Goal: Information Seeking & Learning: Learn about a topic

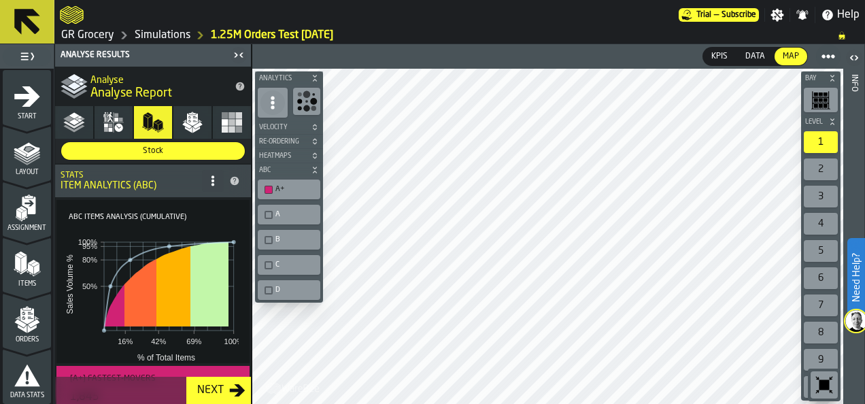
scroll to position [183, 0]
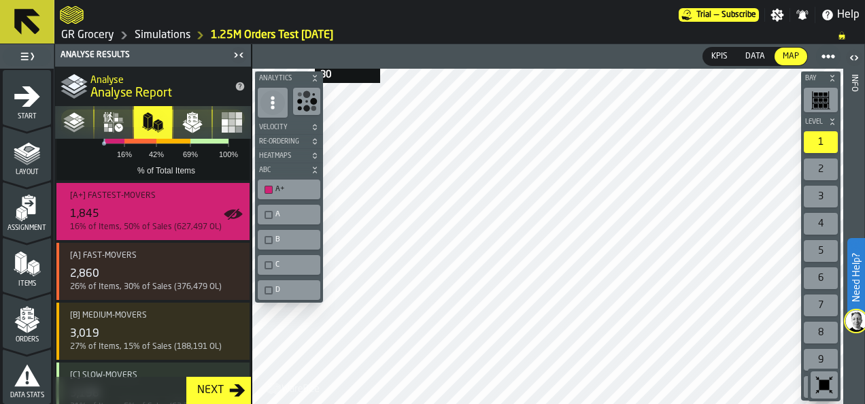
click at [278, 48] on div "KPIs KPIs Data Data Map Map Bay Level 1 2 3 4 5 6 7 8 9 10 M A K I N G W A R E …" at bounding box center [547, 224] width 591 height 360
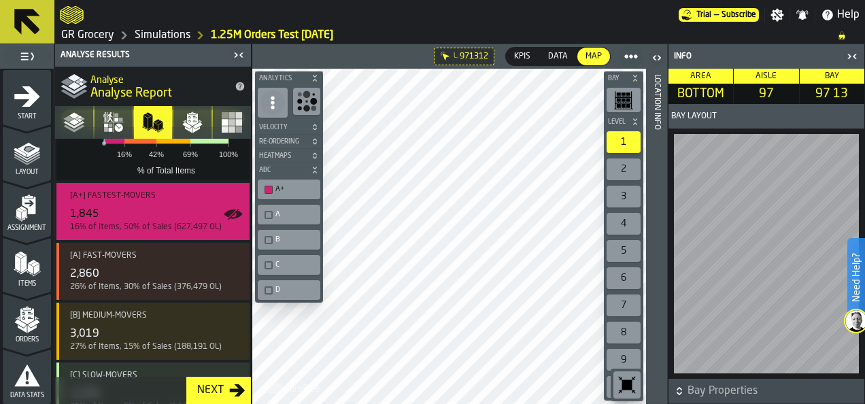
click at [855, 57] on icon "button-toggle-Close me" at bounding box center [852, 56] width 16 height 16
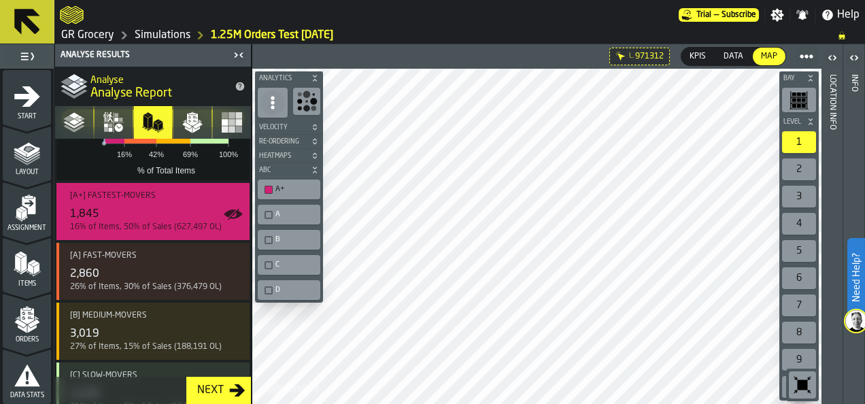
click at [143, 39] on link "Simulations" at bounding box center [163, 35] width 56 height 16
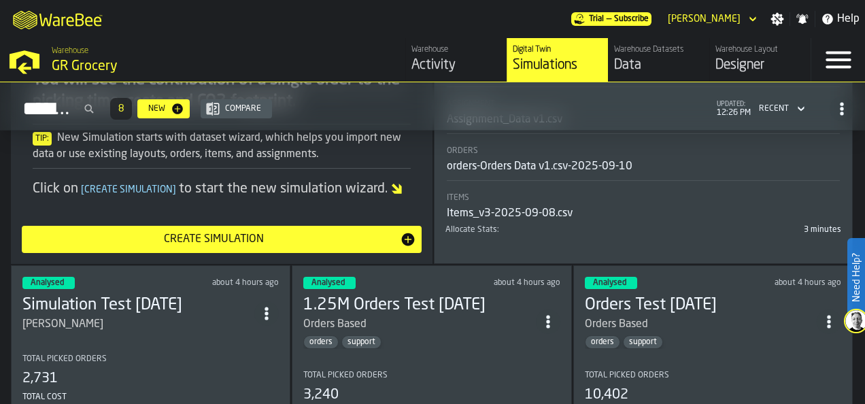
scroll to position [408, 0]
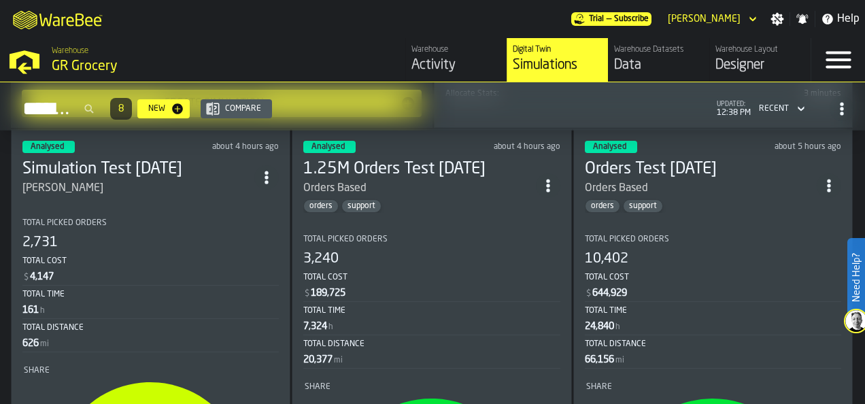
click at [704, 180] on div "Orders Based" at bounding box center [701, 188] width 232 height 16
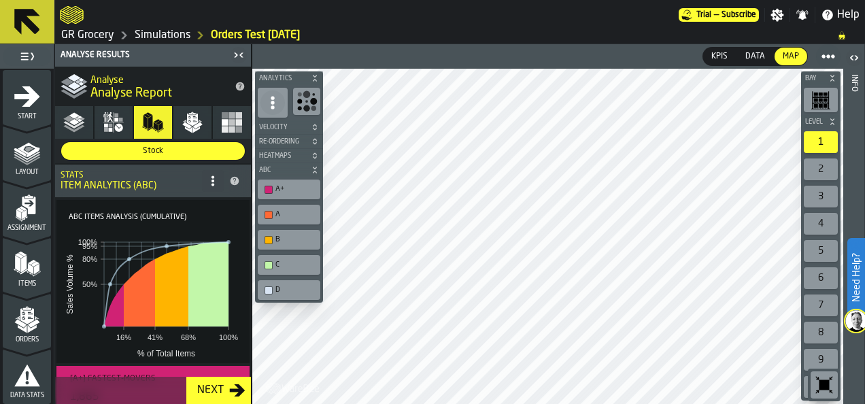
click at [238, 124] on icon "button" at bounding box center [232, 122] width 22 height 22
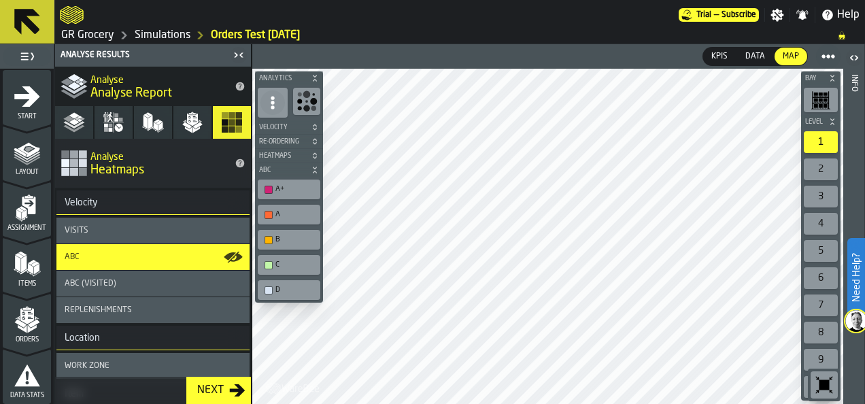
click at [287, 215] on div "A" at bounding box center [295, 214] width 41 height 9
click at [280, 237] on div "B" at bounding box center [295, 239] width 41 height 9
click at [279, 261] on div "C" at bounding box center [295, 264] width 41 height 9
click at [276, 286] on div "D" at bounding box center [295, 289] width 41 height 9
click at [279, 238] on div "B" at bounding box center [295, 239] width 41 height 9
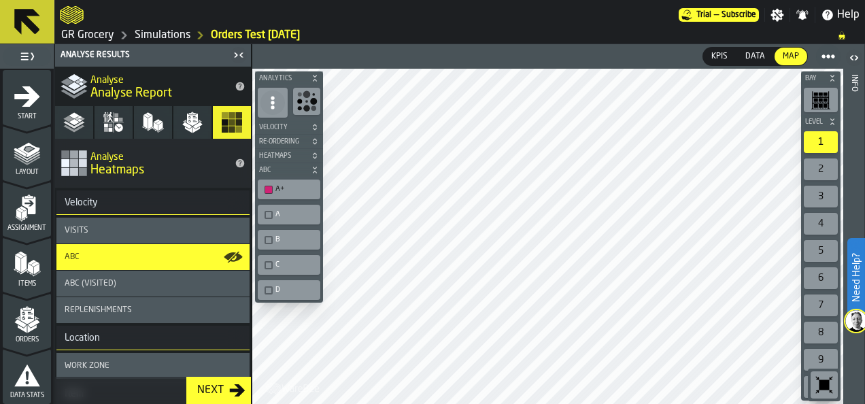
click at [238, 48] on icon "button-toggle-Close me" at bounding box center [238, 55] width 16 height 16
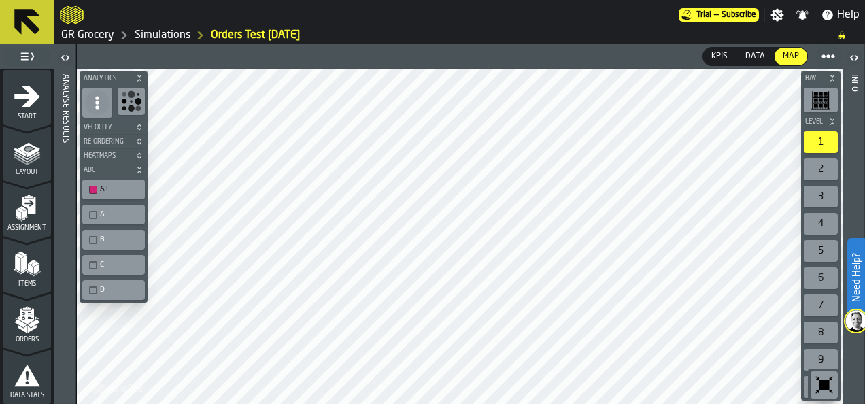
click at [62, 55] on icon "button-toggle-Open" at bounding box center [65, 58] width 16 height 16
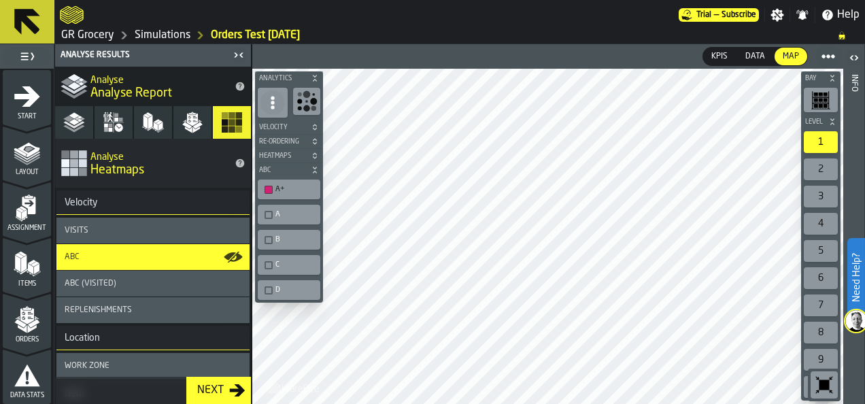
click at [111, 121] on icon "button" at bounding box center [109, 117] width 5 height 7
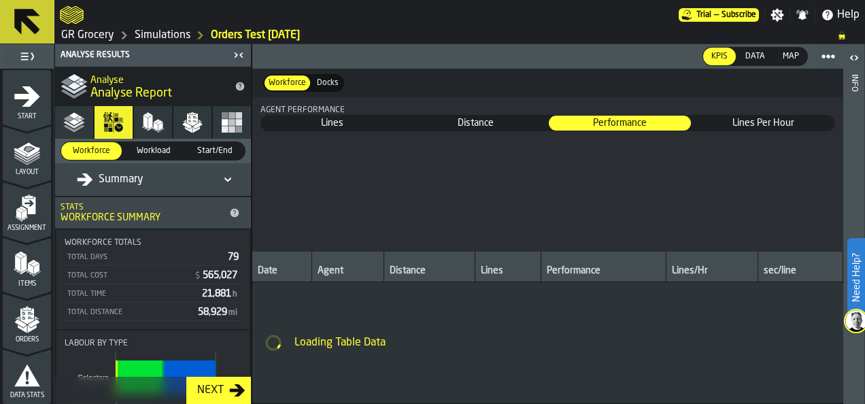
click at [85, 121] on button "Summary" at bounding box center [74, 122] width 38 height 33
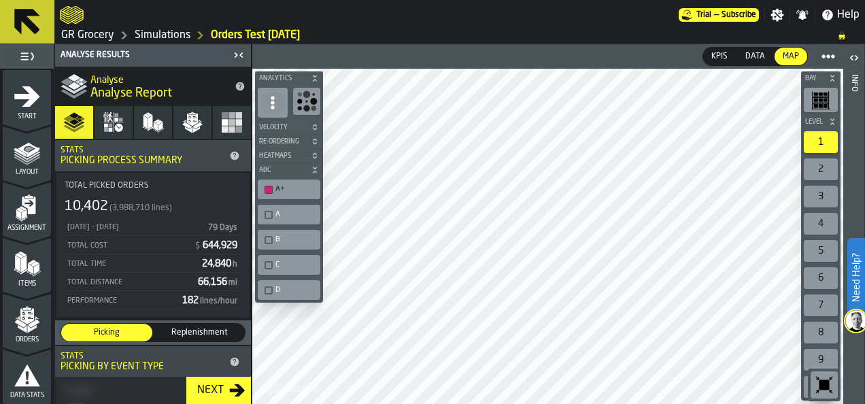
click at [126, 125] on button "Resources" at bounding box center [113, 122] width 38 height 33
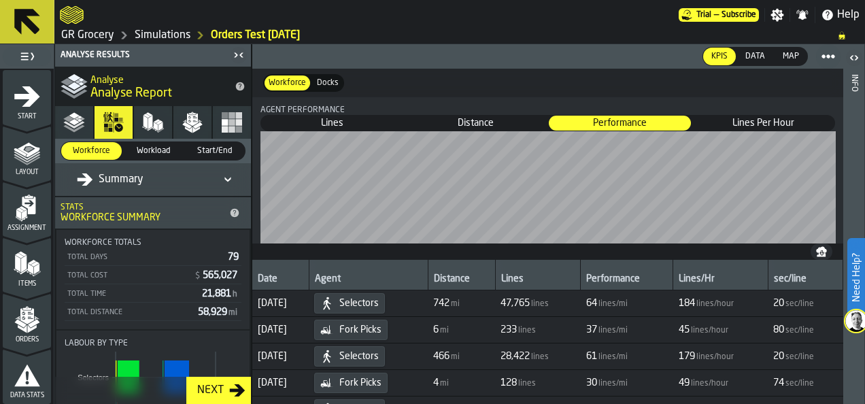
click at [150, 126] on icon "button" at bounding box center [153, 122] width 22 height 22
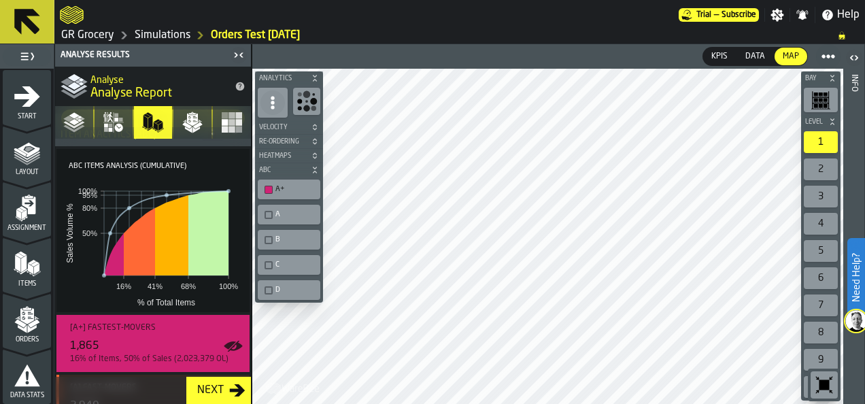
scroll to position [68, 0]
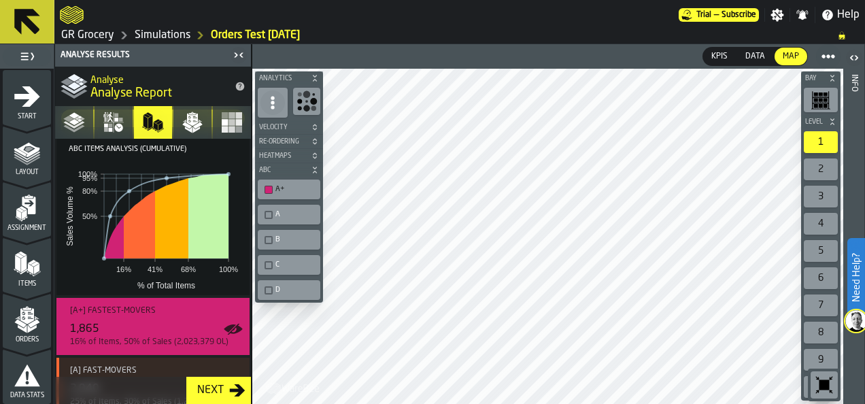
click at [825, 169] on div "2" at bounding box center [820, 169] width 34 height 22
click at [234, 118] on icon "button" at bounding box center [232, 122] width 22 height 22
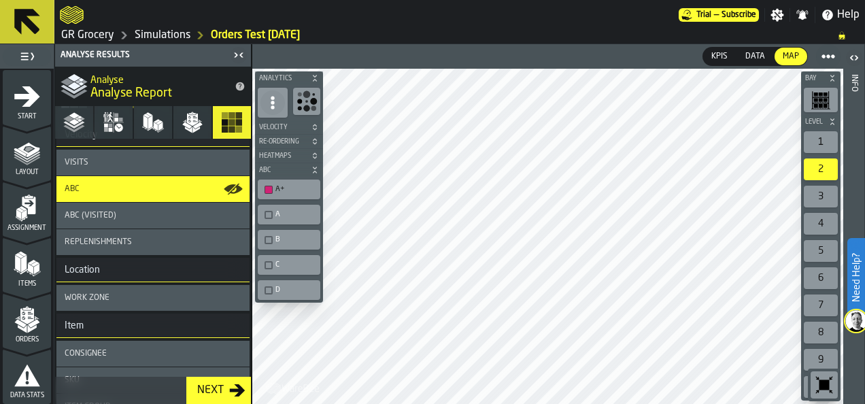
click at [144, 167] on div "Visits" at bounding box center [152, 163] width 193 height 26
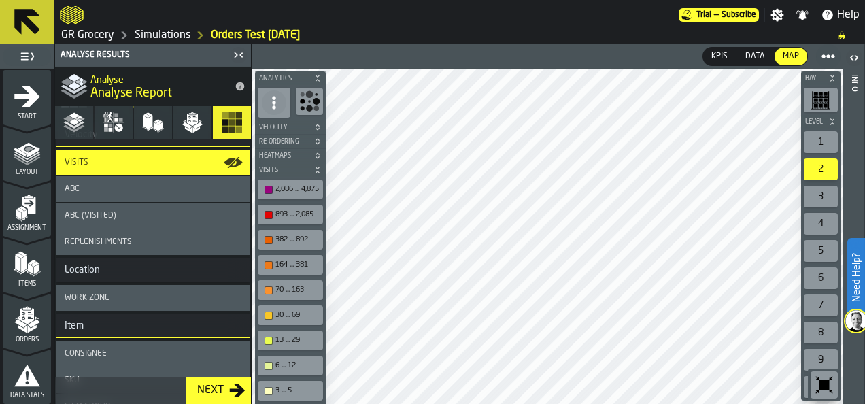
click at [826, 137] on div "1" at bounding box center [820, 142] width 34 height 22
click at [279, 386] on div "3 ... 5" at bounding box center [297, 390] width 44 height 9
click at [279, 368] on div "6 ... 12" at bounding box center [290, 365] width 60 height 14
click at [275, 337] on div "13 ... 29" at bounding box center [297, 340] width 44 height 9
click at [273, 315] on div "30 ... 69" at bounding box center [290, 315] width 60 height 14
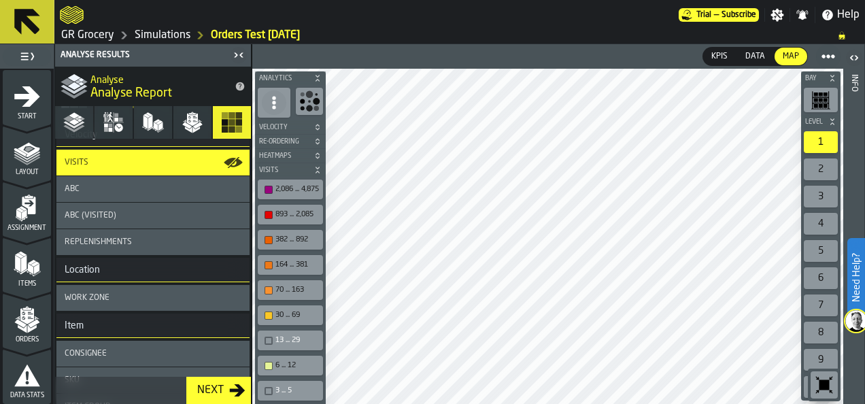
click at [275, 290] on div "70 ... 163" at bounding box center [297, 289] width 44 height 9
click at [275, 263] on div "164 ... 381" at bounding box center [297, 264] width 44 height 9
click at [283, 236] on div "382 ... 892" at bounding box center [297, 239] width 44 height 9
click at [281, 361] on div "6 ... 12" at bounding box center [297, 365] width 44 height 9
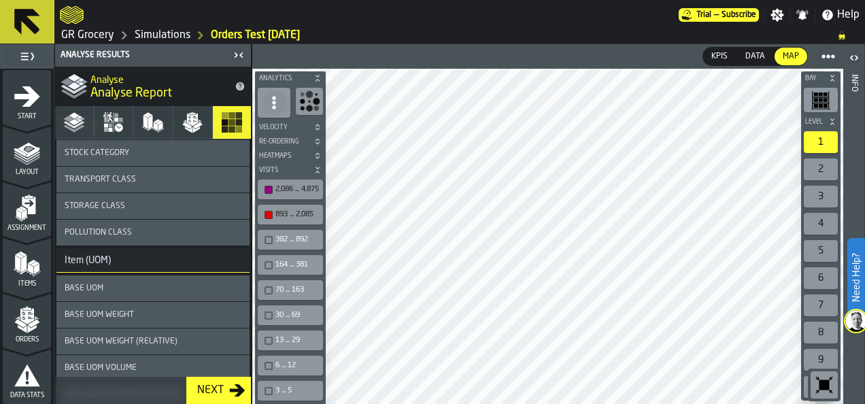
scroll to position [408, 0]
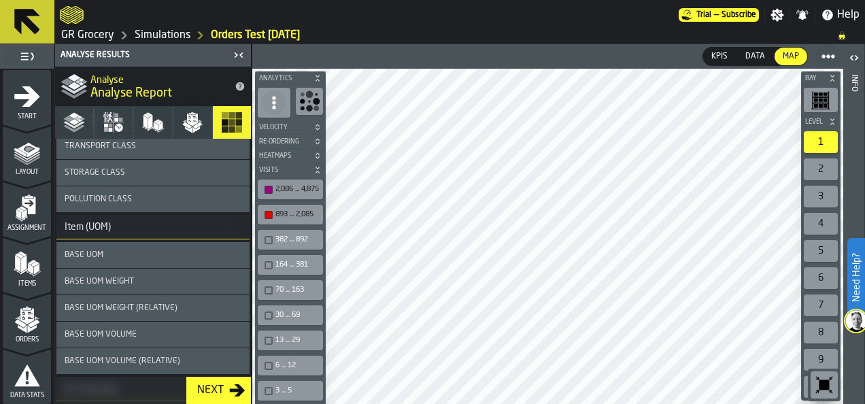
click at [131, 286] on span "Base UOM Weight" at bounding box center [99, 282] width 69 height 10
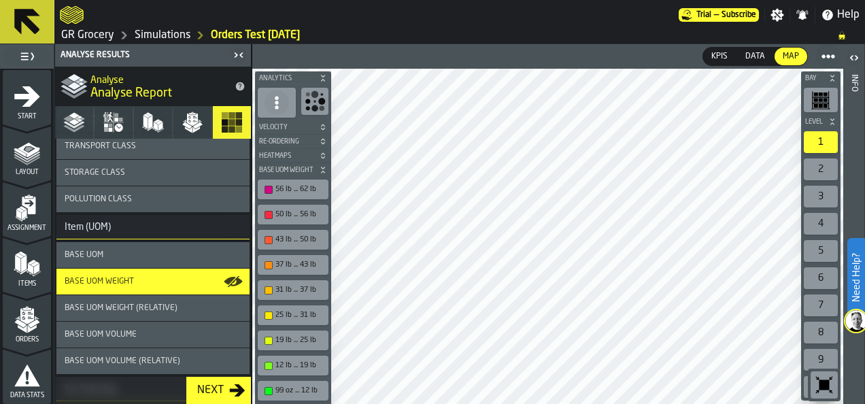
click at [309, 394] on div "99 oz ... 12 lb" at bounding box center [292, 390] width 65 height 14
click at [306, 363] on div "12 lb ... 19 lb" at bounding box center [299, 365] width 49 height 9
click at [302, 338] on div "19 lb ... 25 lb" at bounding box center [299, 340] width 49 height 9
click at [300, 315] on div "25 lb ... 31 lb" at bounding box center [299, 315] width 49 height 9
click at [294, 287] on div "31 lb ... 37 lb" at bounding box center [299, 289] width 49 height 9
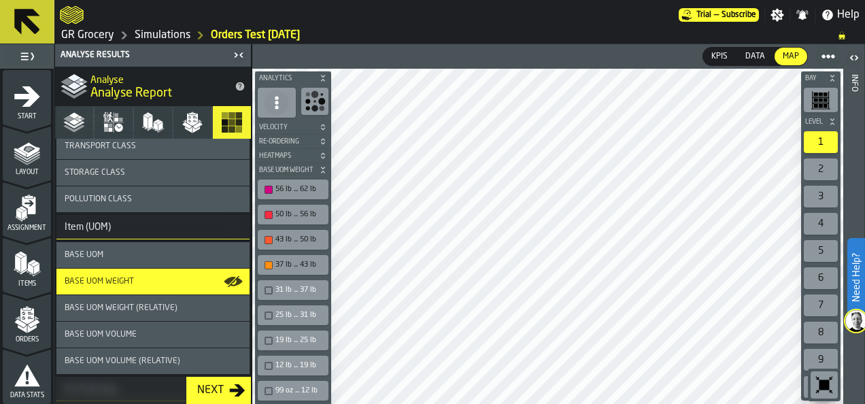
click at [297, 260] on div "37 lb ... 43 lb" at bounding box center [299, 264] width 49 height 9
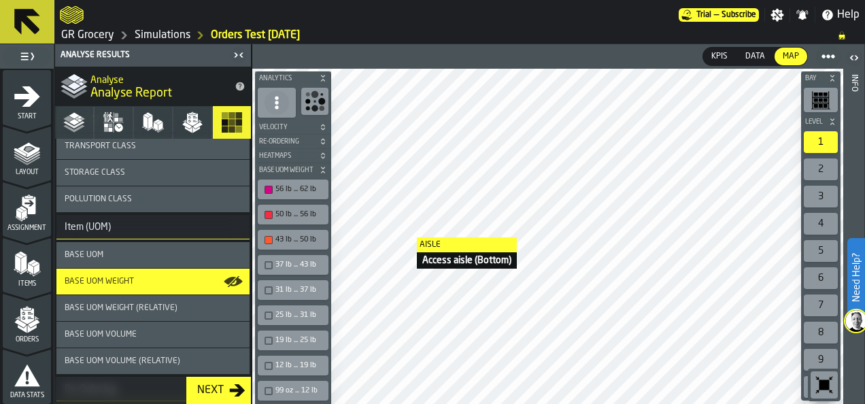
click at [323, 260] on div "37 lb ... 43 lb" at bounding box center [299, 264] width 49 height 9
click at [303, 288] on div "31 lb ... 37 lb" at bounding box center [299, 289] width 49 height 9
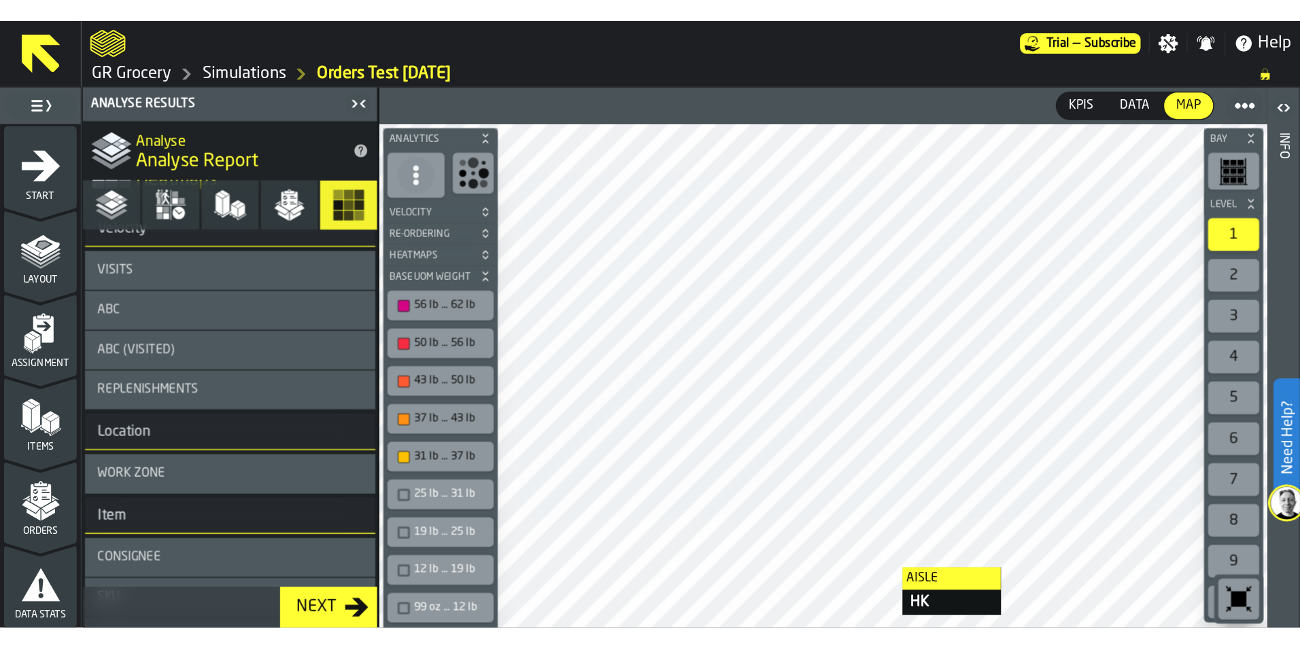
scroll to position [0, 0]
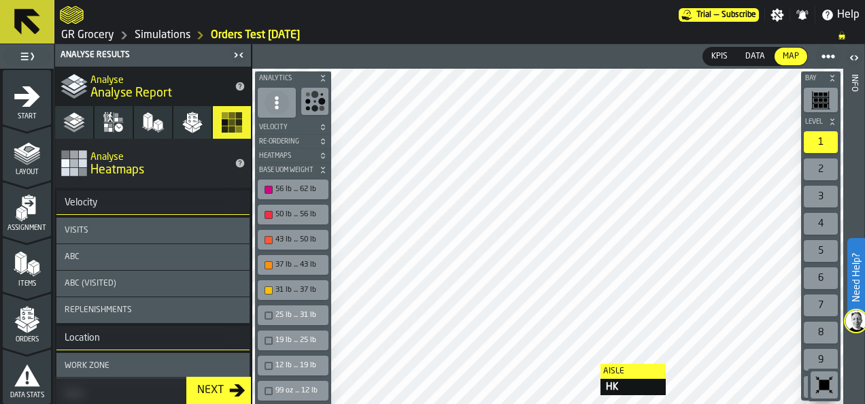
click at [109, 262] on div "ABC" at bounding box center [153, 257] width 177 height 10
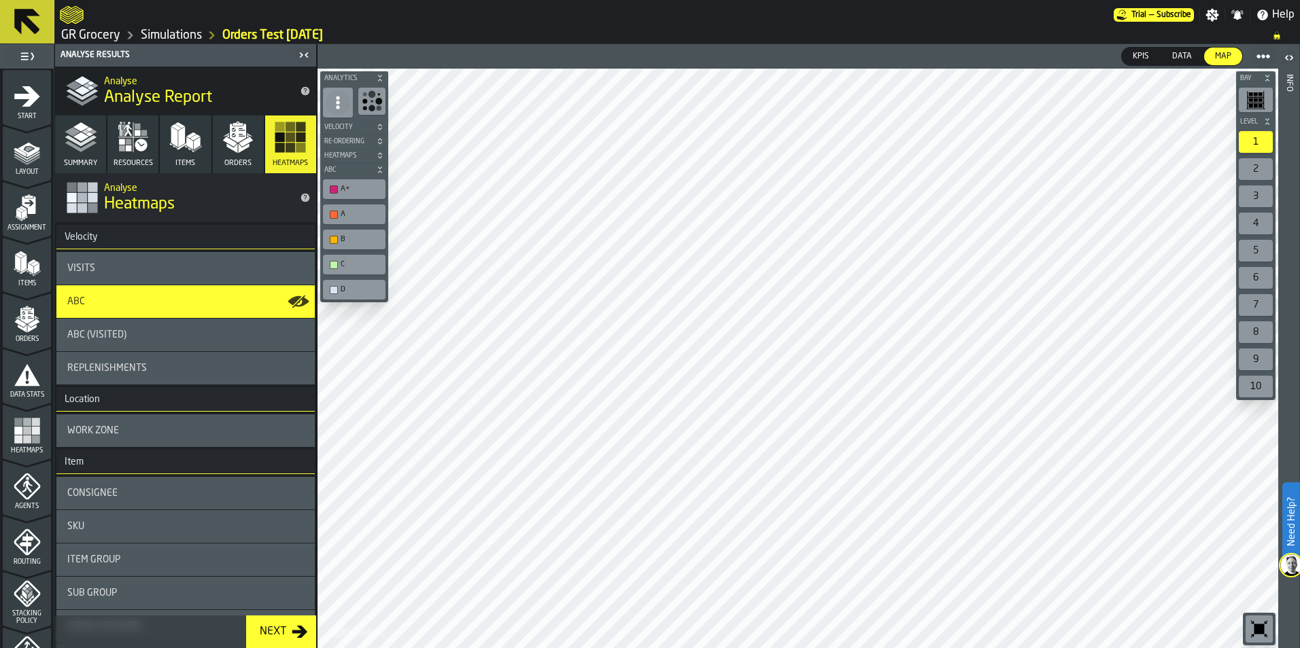
click at [22, 403] on icon "menu Agents" at bounding box center [27, 486] width 27 height 27
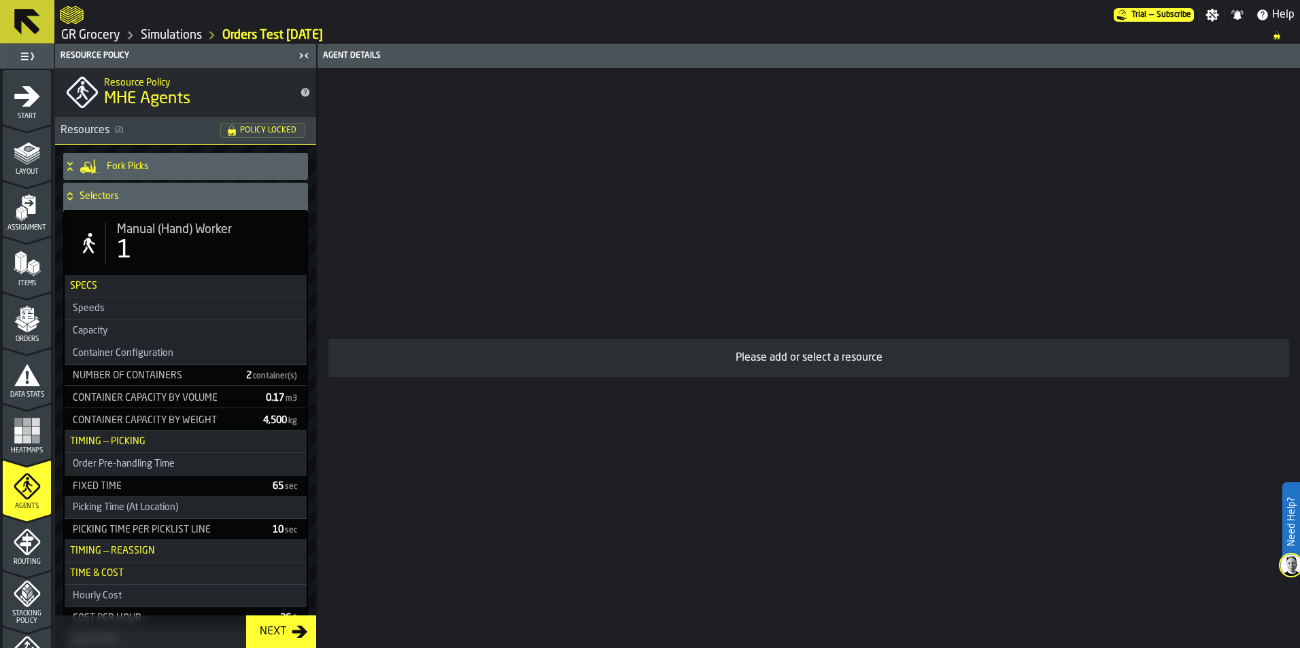
click at [200, 377] on div "Number of Containers" at bounding box center [151, 375] width 168 height 11
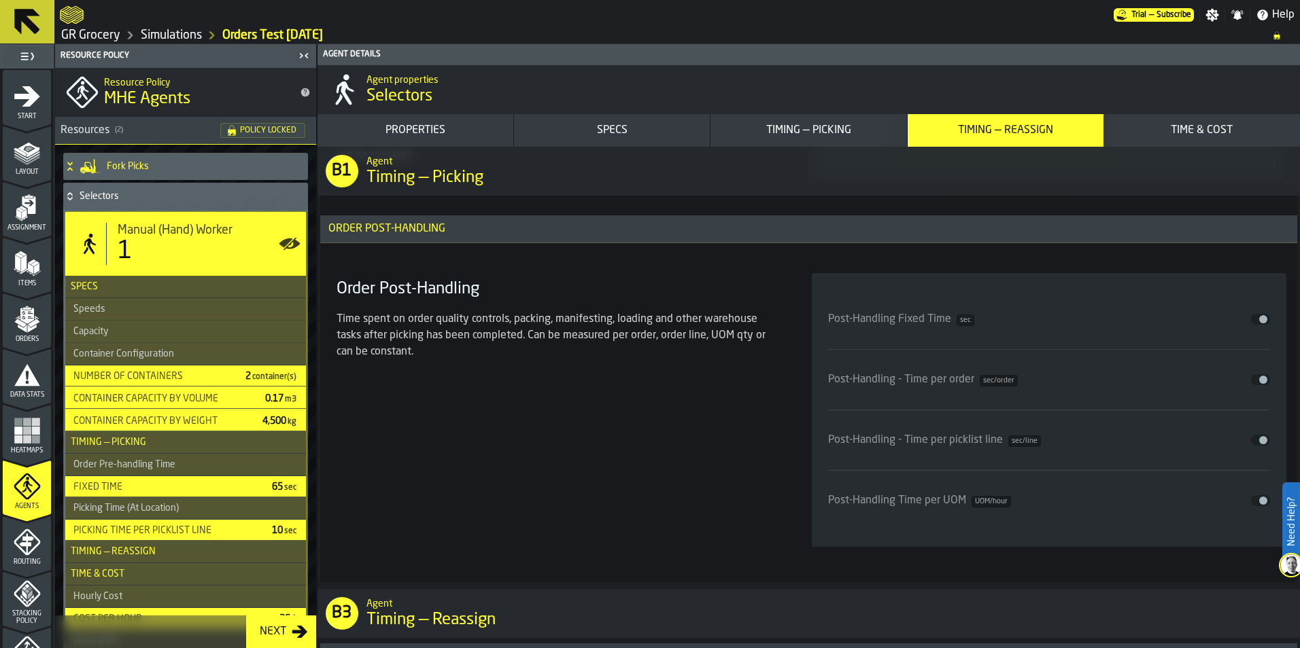
scroll to position [5030, 0]
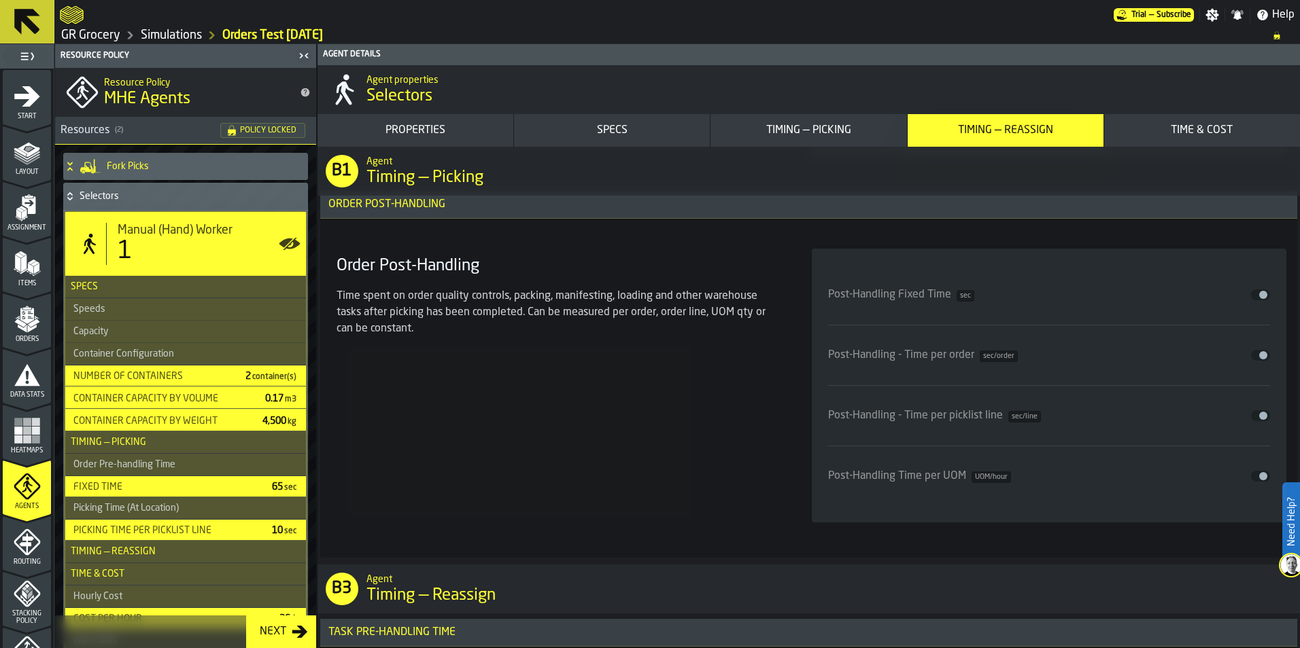
click at [617, 298] on div "Time spent on order quality controls, packing, manifesting, loading and other w…" at bounding box center [557, 312] width 443 height 49
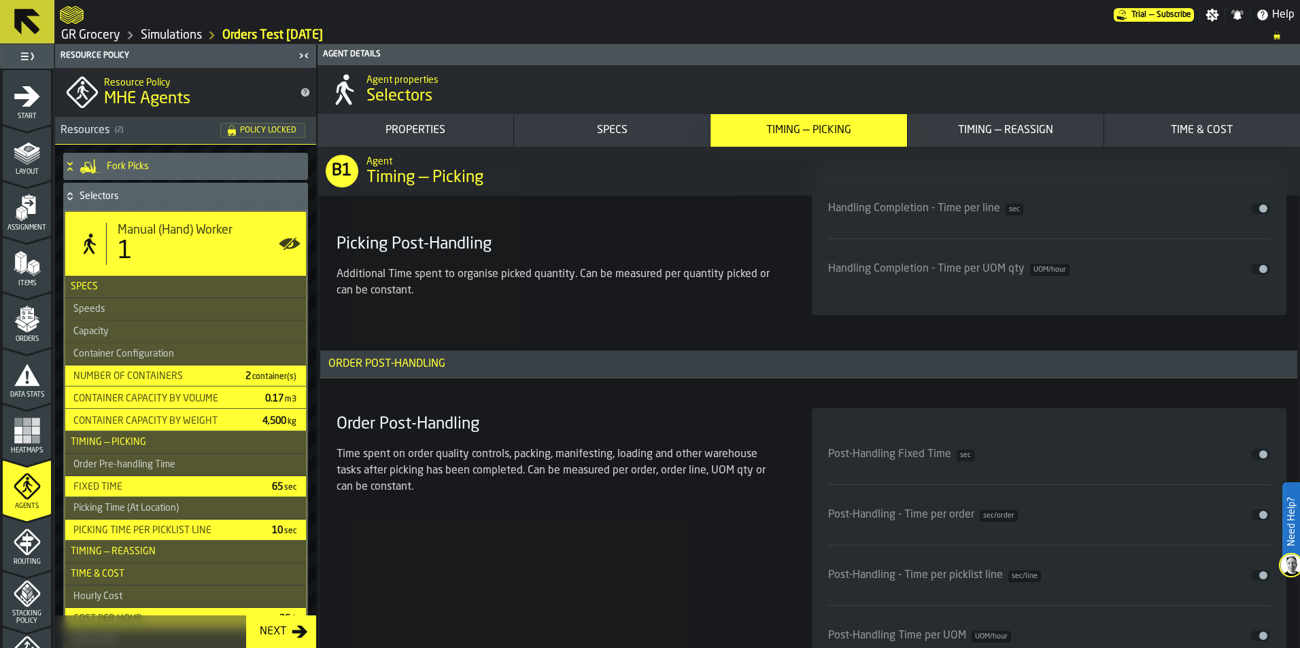
scroll to position [4894, 0]
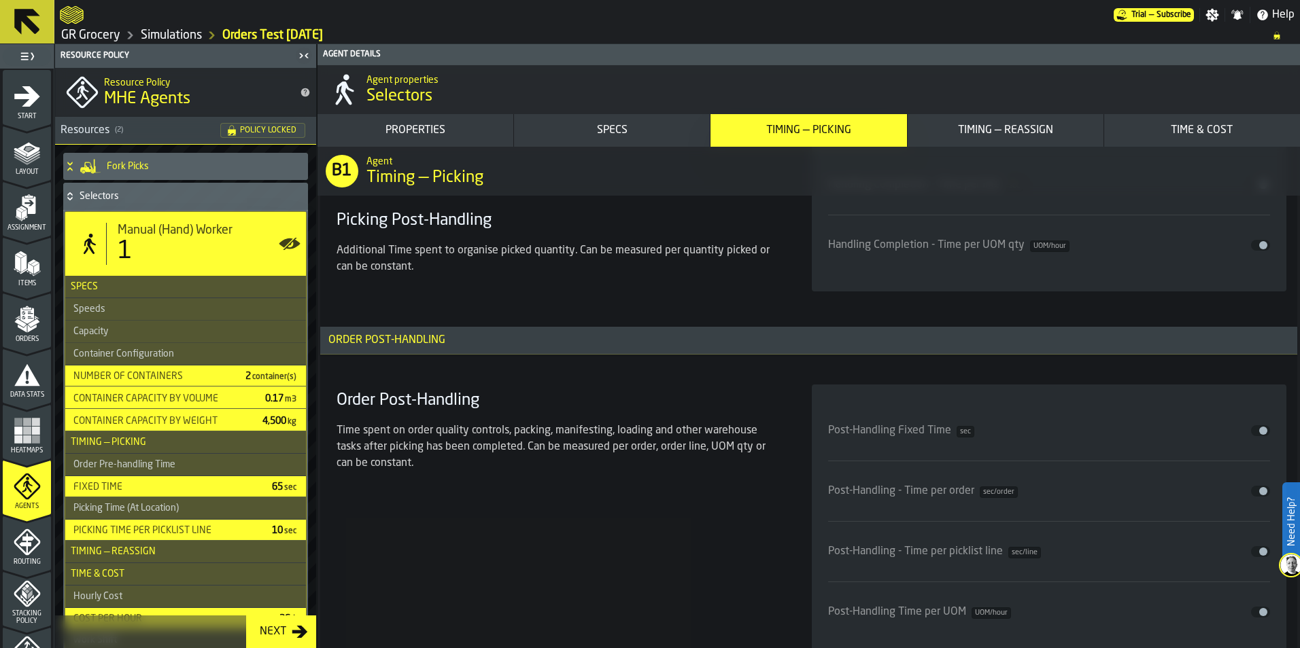
click at [864, 403] on div "Post-Handling Fixed Time sec" at bounding box center [901, 431] width 146 height 16
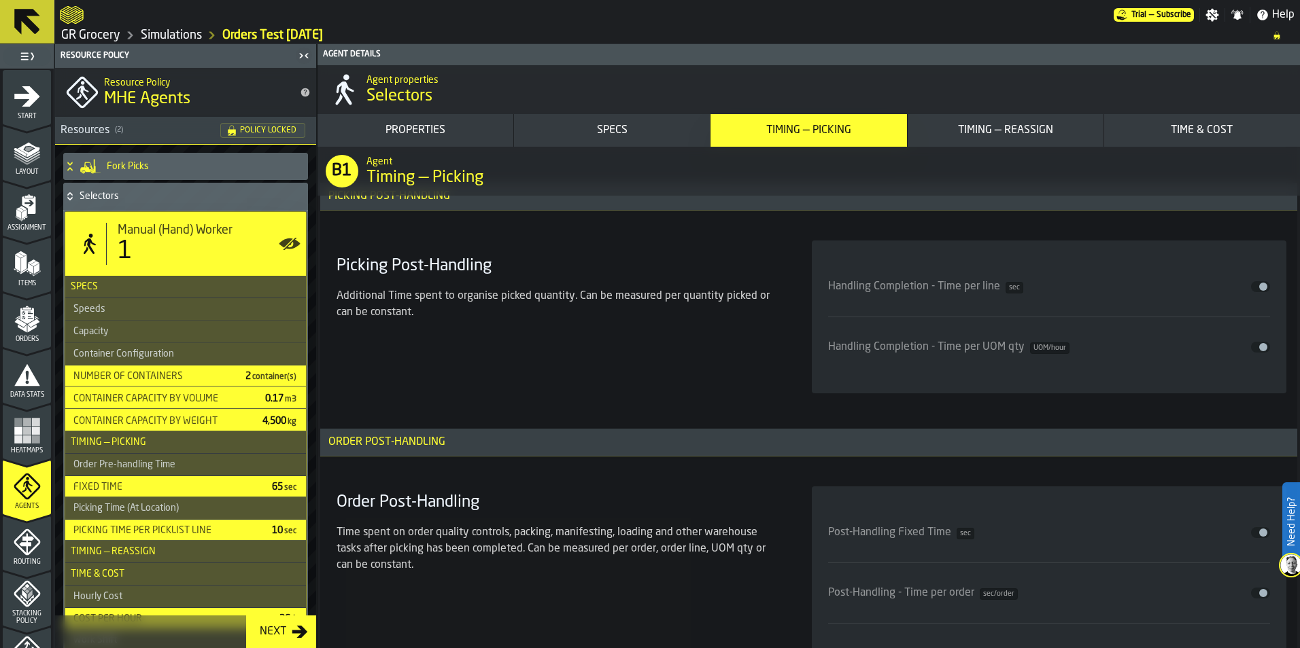
scroll to position [5030, 0]
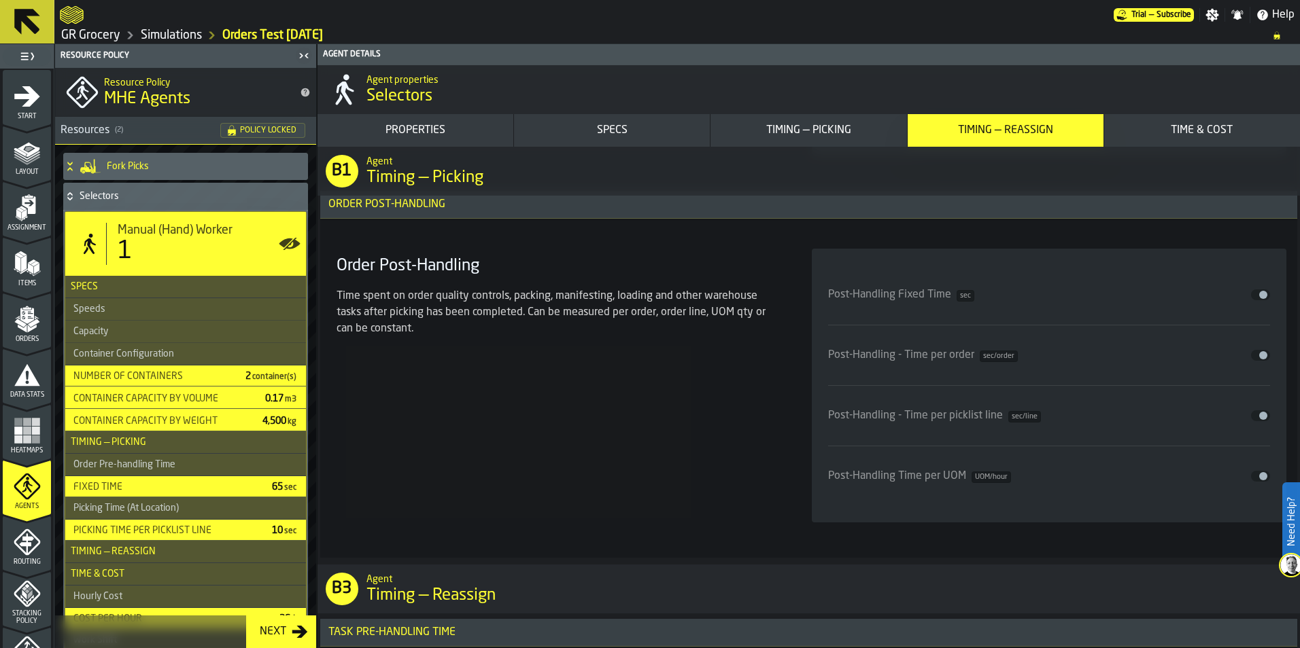
click at [191, 39] on link "Simulations" at bounding box center [171, 35] width 61 height 15
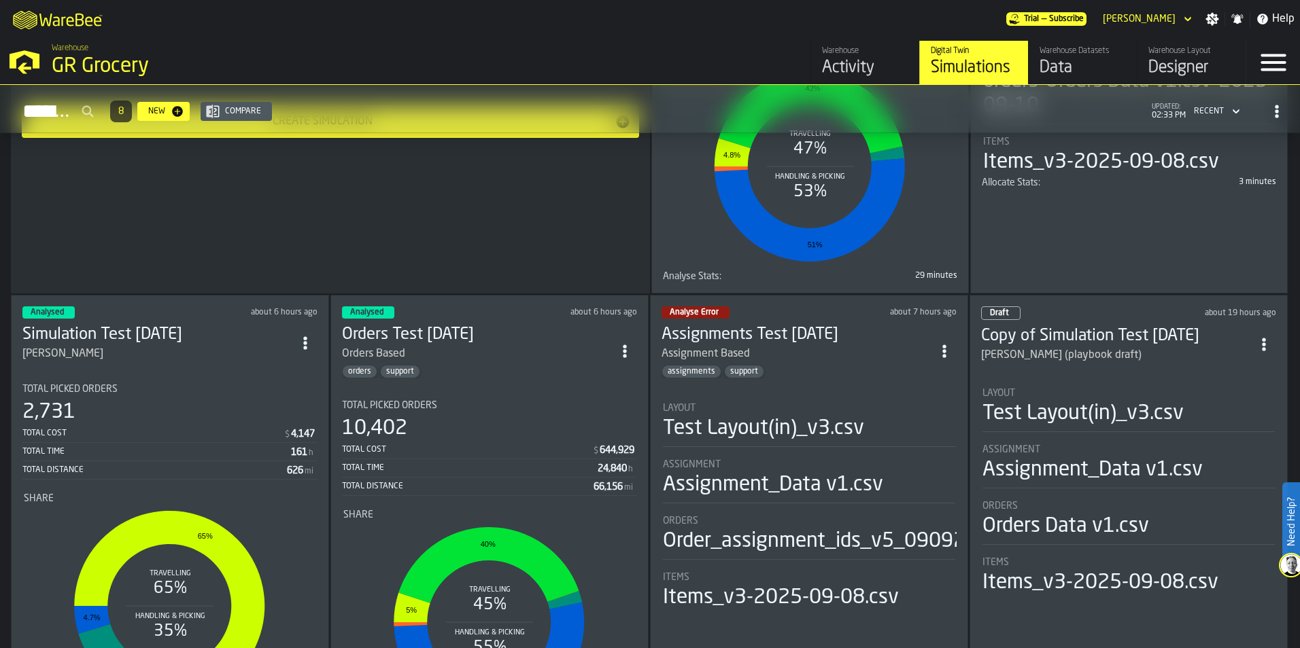
scroll to position [408, 0]
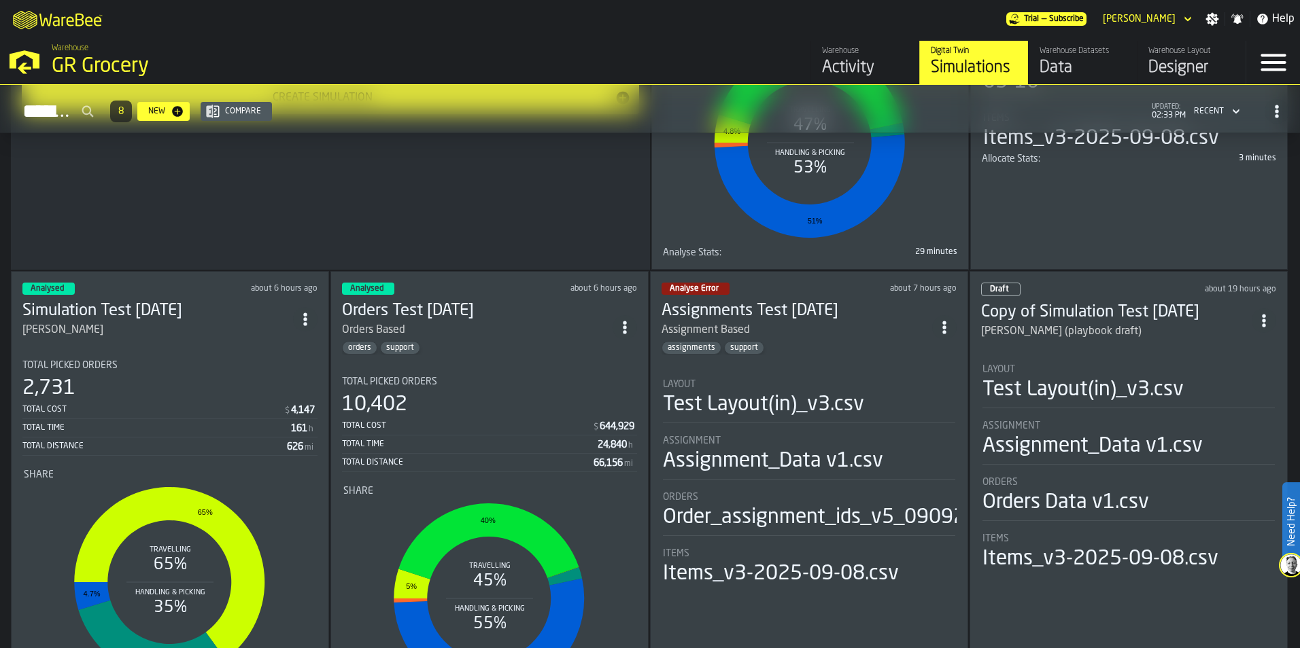
click at [526, 308] on h3 "Orders Test [DATE]" at bounding box center [477, 311] width 271 height 22
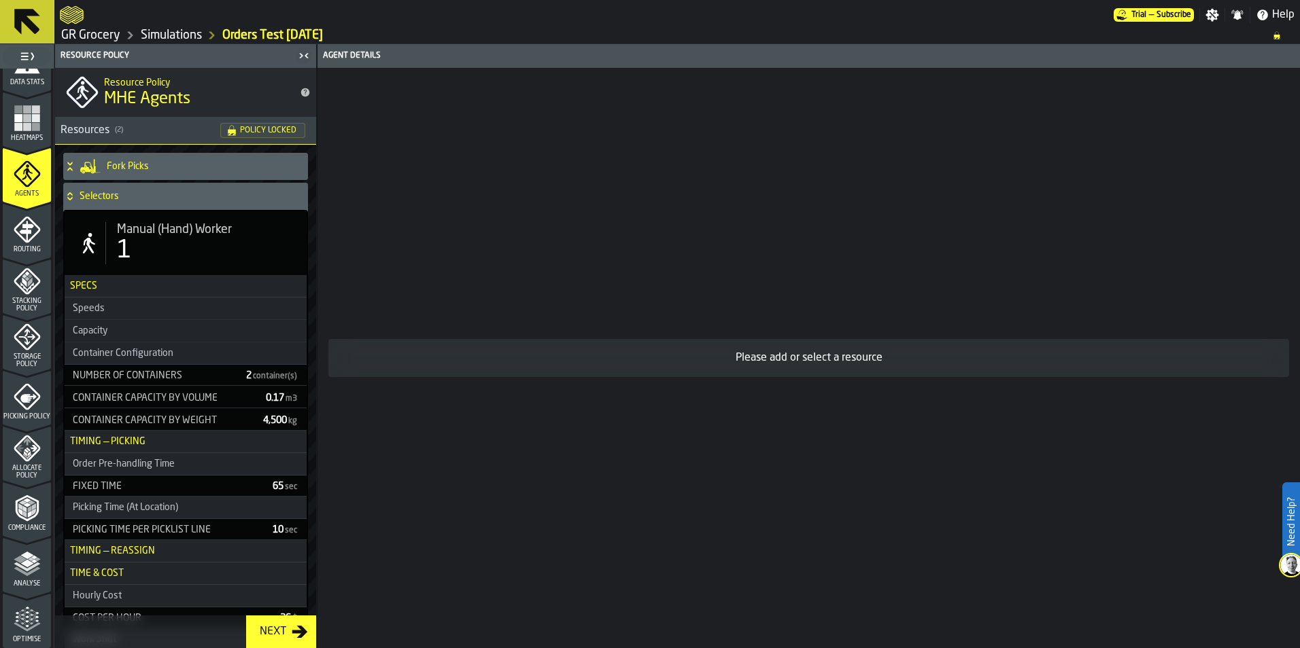
scroll to position [423, 0]
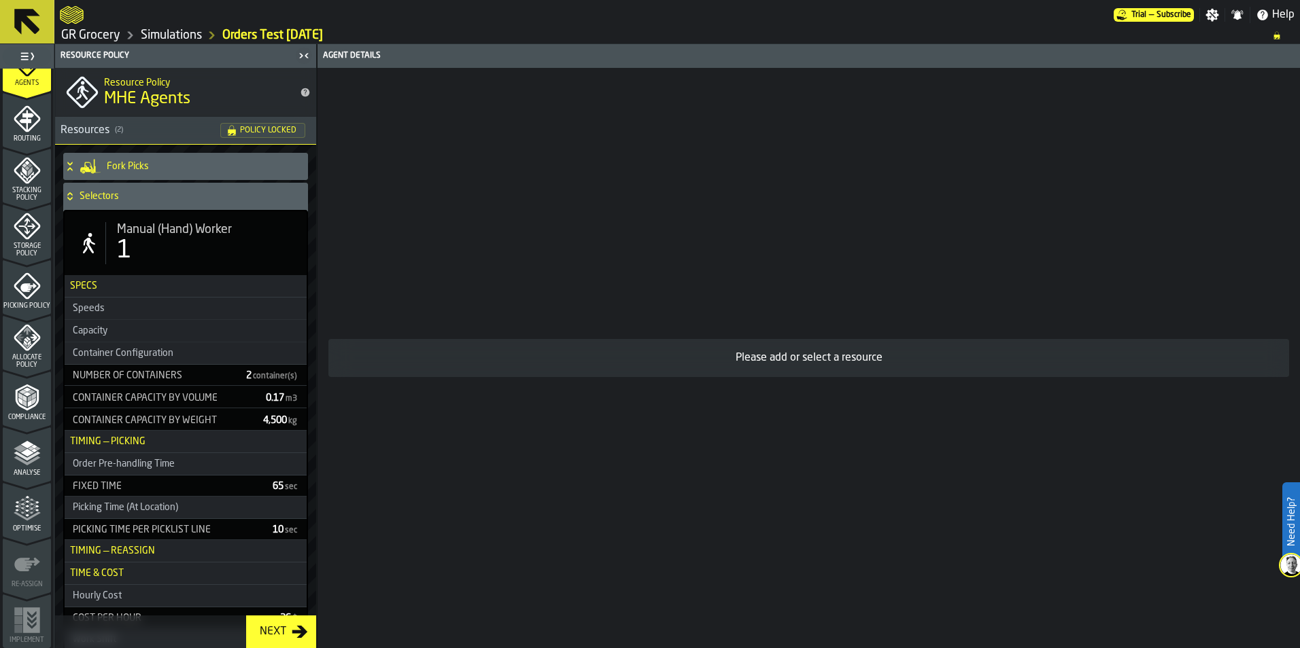
click at [22, 403] on span "Analyse" at bounding box center [27, 473] width 48 height 7
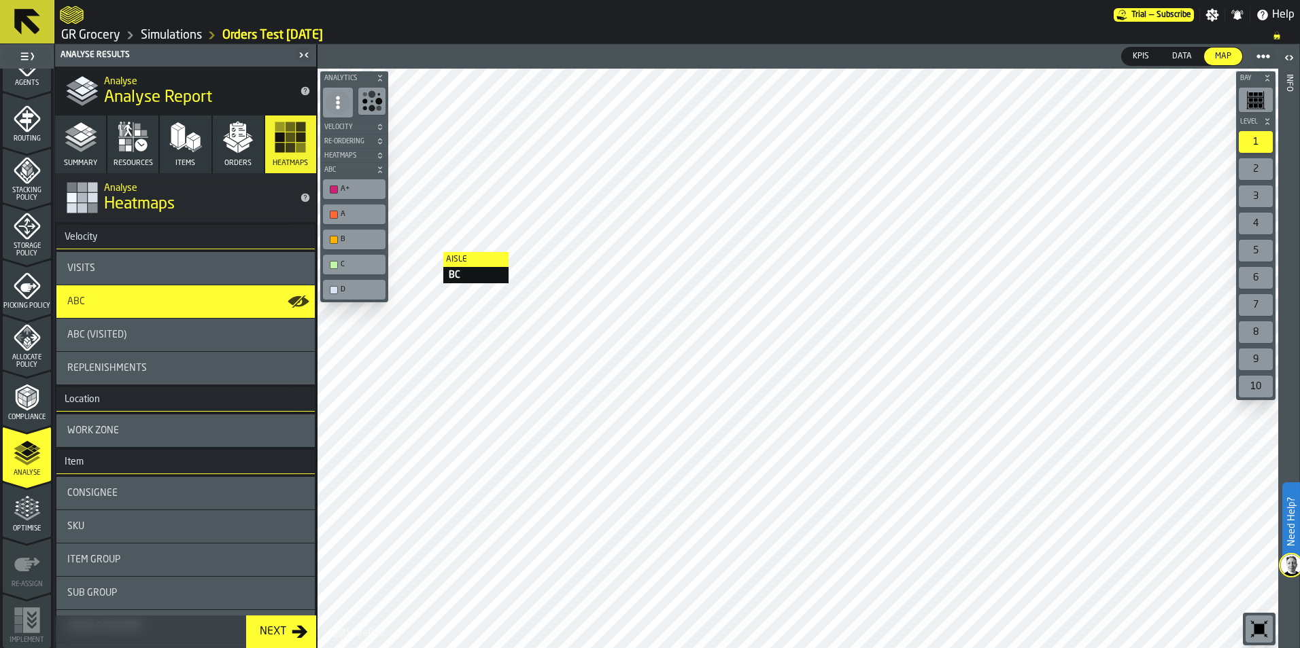
click at [343, 291] on div "D" at bounding box center [361, 289] width 41 height 9
click at [342, 269] on div "C" at bounding box center [361, 264] width 41 height 9
click at [341, 245] on div "B" at bounding box center [354, 239] width 57 height 14
click at [344, 217] on div "A" at bounding box center [361, 214] width 41 height 9
click at [348, 127] on span "Velocity" at bounding box center [348, 127] width 52 height 7
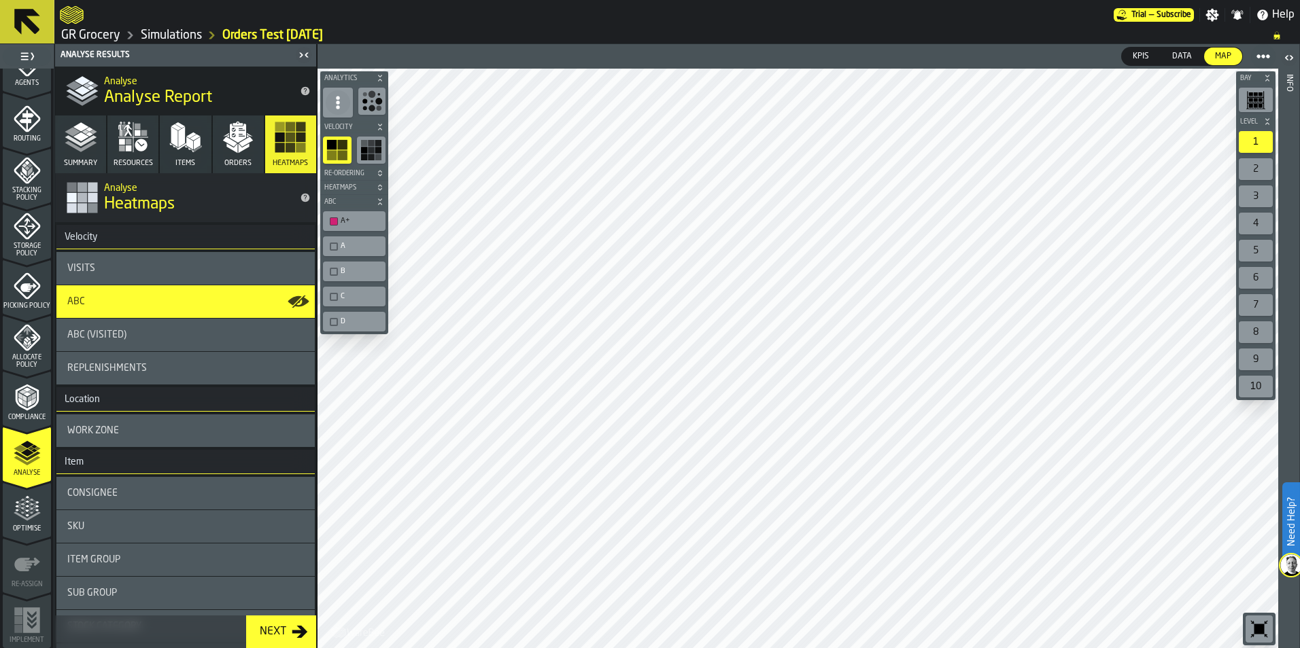
click at [348, 127] on span "Velocity" at bounding box center [348, 127] width 52 height 7
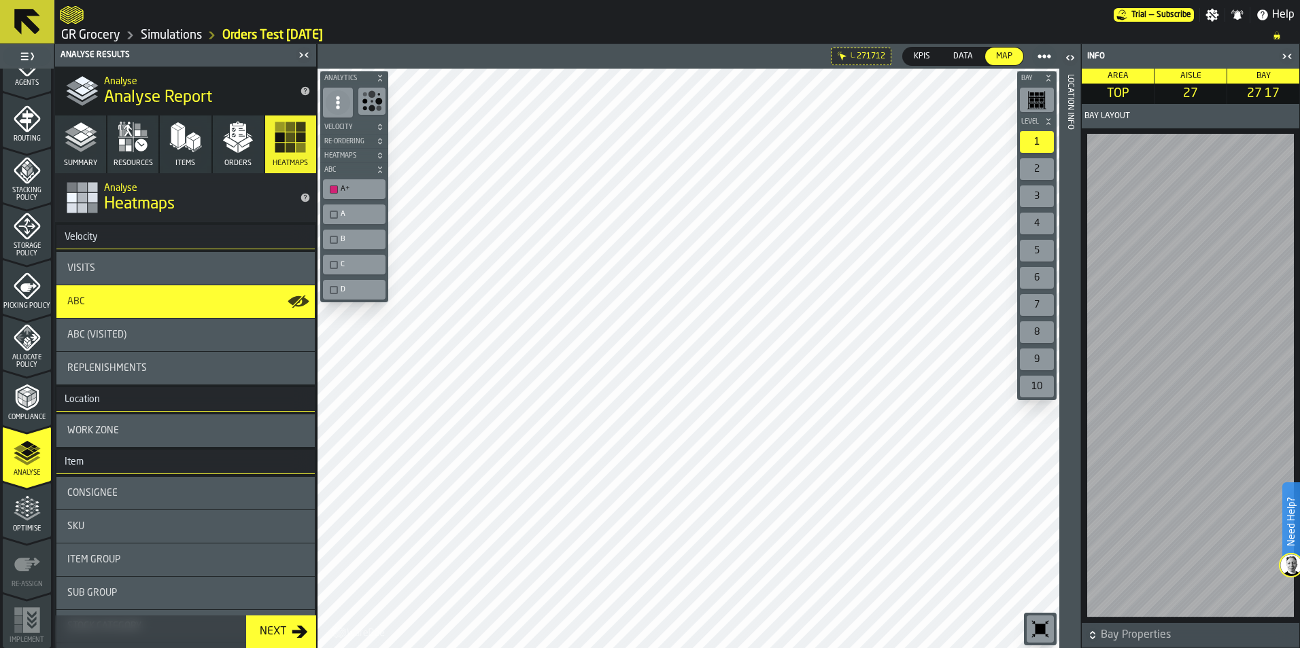
scroll to position [152, 0]
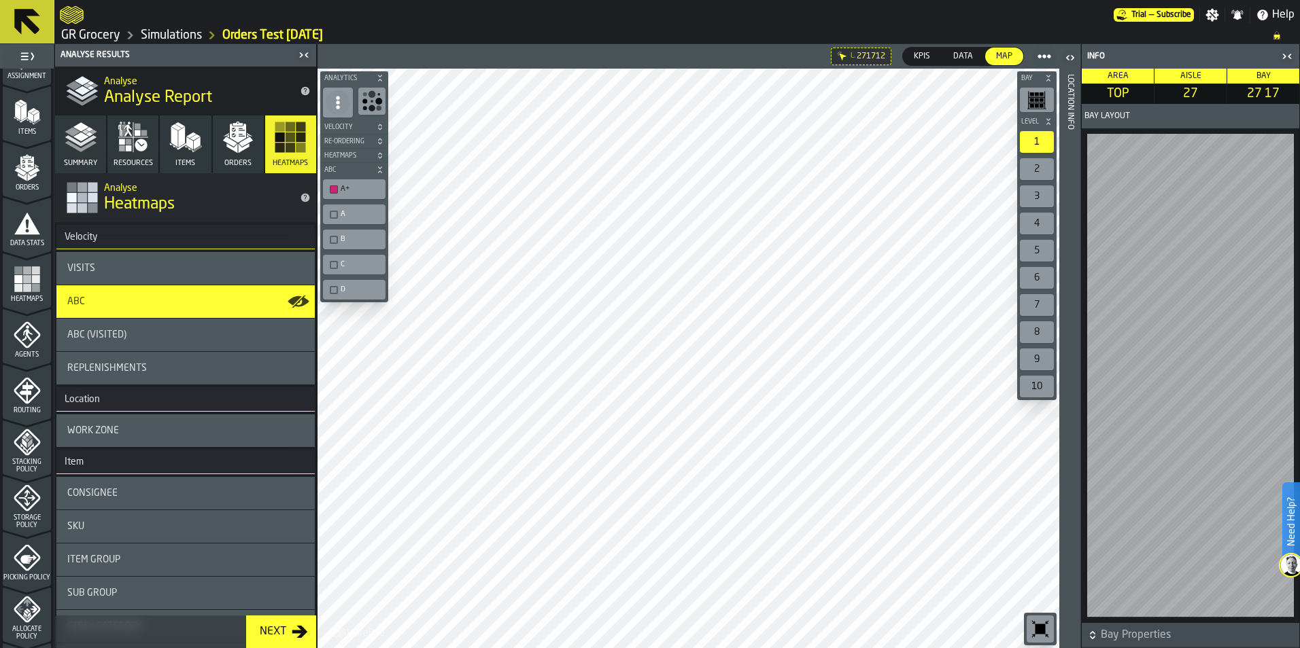
click at [41, 334] on div "Agents" at bounding box center [27, 340] width 48 height 37
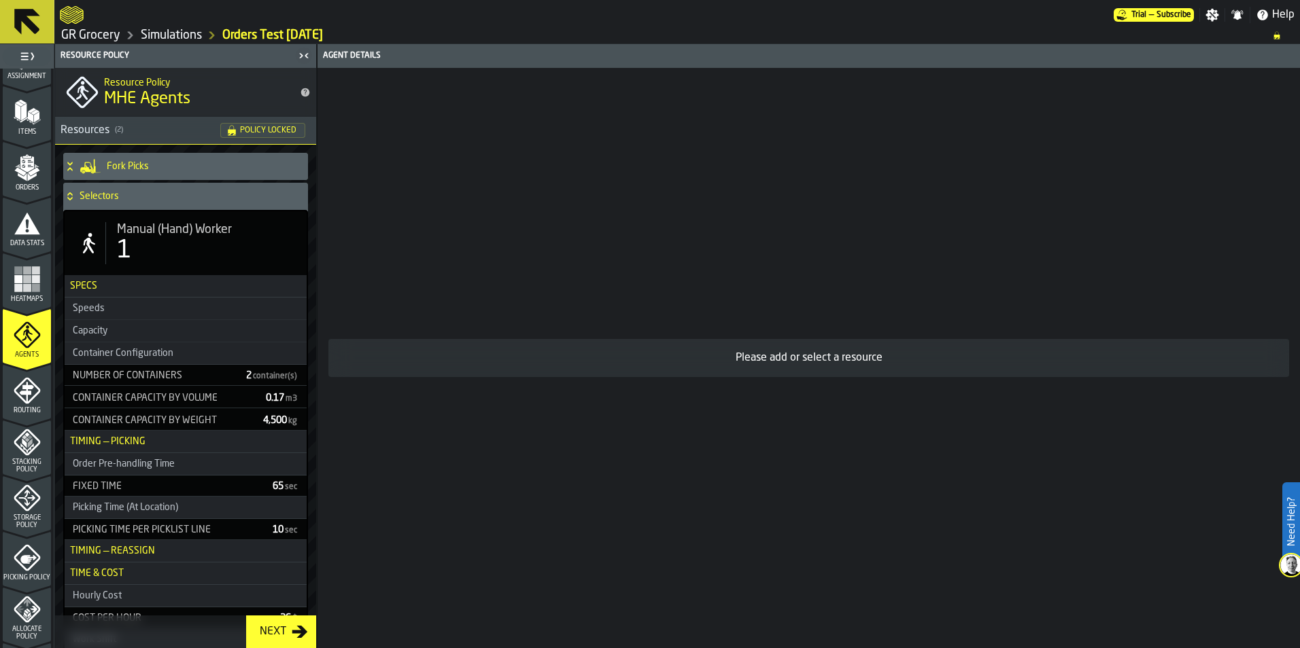
click at [202, 381] on div "Number of Containers" at bounding box center [151, 375] width 168 height 11
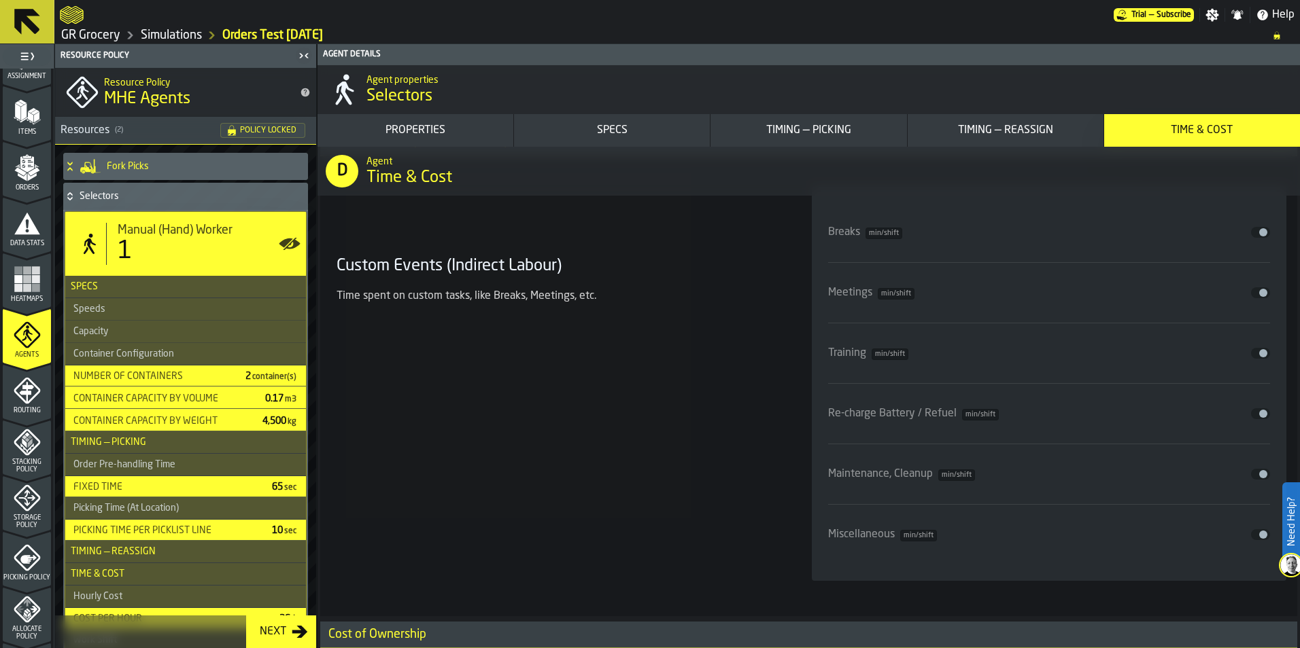
scroll to position [6854, 0]
